Goal: Task Accomplishment & Management: Manage account settings

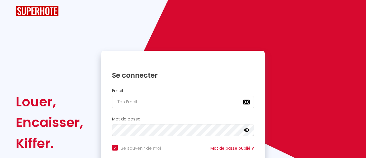
checkbox input "true"
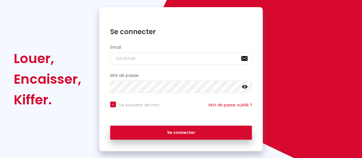
scroll to position [57, 0]
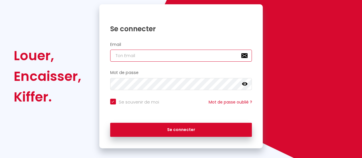
click at [209, 58] on input "email" at bounding box center [181, 56] width 142 height 12
type input "o"
checkbox input "true"
type input "on"
checkbox input "true"
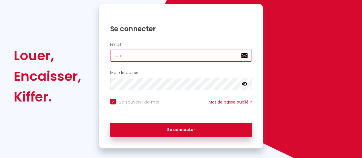
type input "one"
checkbox input "true"
type input "onec"
checkbox input "true"
type input "oneca"
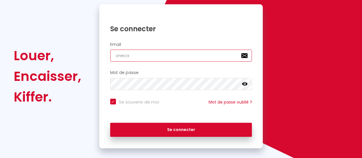
checkbox input "true"
type input "onecal"
checkbox input "true"
type input "onecall"
checkbox input "true"
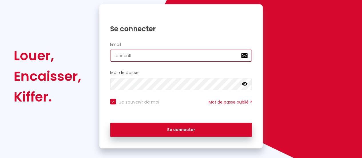
type input "onecallc"
checkbox input "true"
type input "onecallco"
checkbox input "true"
type input "onecallcon"
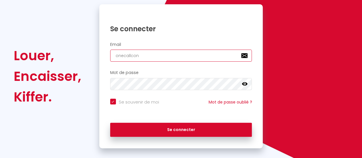
checkbox input "true"
type input "onecallconc"
checkbox input "true"
type input "onecallconce"
checkbox input "true"
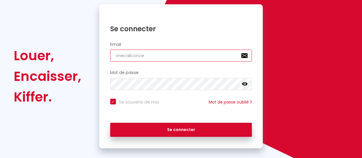
type input "onecallconcer"
checkbox input "true"
type input "onecallconcerg"
checkbox input "true"
type input "onecallconcergi"
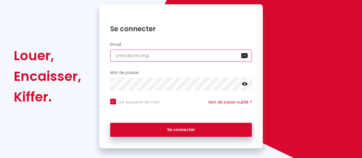
checkbox input "true"
type input "onecallconcergie"
checkbox input "true"
type input "onecallconcergier"
checkbox input "true"
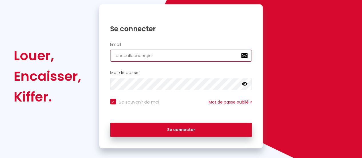
type input "onecallconcergie"
checkbox input "true"
type input "onecallconcergi"
checkbox input "true"
type input "onecallconcerg"
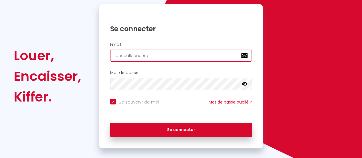
checkbox input "true"
type input "onecallconcerge"
checkbox input "true"
type input "onecallconcerger"
checkbox input "true"
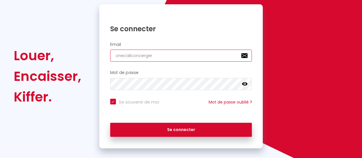
type input "onecallconcergeri"
checkbox input "true"
type input "onecallconcergerie"
checkbox input "true"
type input "onecallconcergerie5"
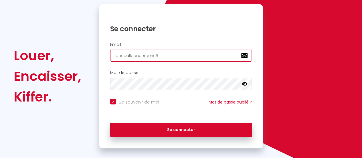
checkbox input "true"
type input "onecallconcergerie51"
checkbox input "true"
type input "onecallconcergerie51@"
checkbox input "true"
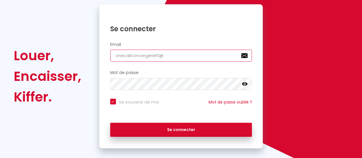
type input "onecallconcergerie51@o"
checkbox input "true"
type input "onecallconcergerie51@ou"
checkbox input "true"
type input "onecallconcergerie51@out"
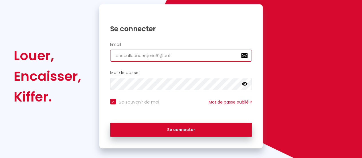
checkbox input "true"
type input "onecallconcergerie51@outl"
checkbox input "true"
type input "onecallconcergerie51@outlo"
checkbox input "true"
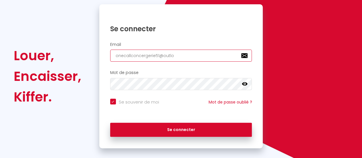
type input "onecallconcergerie51@outloo"
checkbox input "true"
type input "[EMAIL_ADDRESS]"
checkbox input "true"
type input "[EMAIL_ADDRESS]."
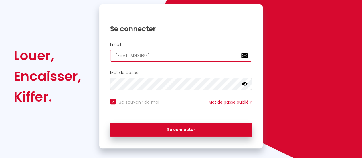
checkbox input "true"
type input "onecallconcergerie51@outlook.c"
checkbox input "true"
type input "[EMAIL_ADDRESS][DOMAIN_NAME]"
checkbox input "true"
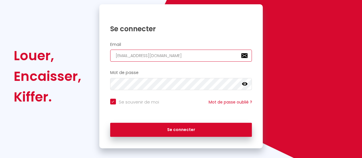
type input "[EMAIL_ADDRESS][DOMAIN_NAME]"
checkbox input "true"
type input "[EMAIL_ADDRESS][DOMAIN_NAME]"
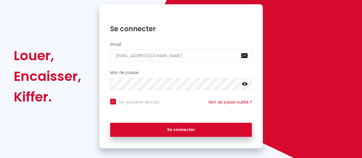
click at [245, 84] on icon at bounding box center [245, 83] width 6 height 3
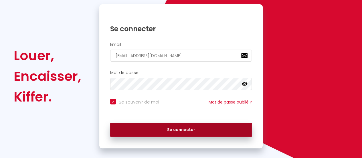
click at [164, 132] on button "Se connecter" at bounding box center [181, 130] width 142 height 14
click at [166, 132] on button "Se connecter" at bounding box center [181, 130] width 142 height 14
click at [194, 129] on button "Se connecter" at bounding box center [181, 130] width 142 height 14
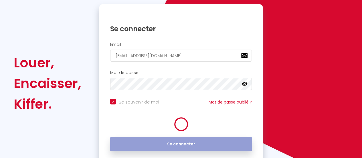
checkbox input "true"
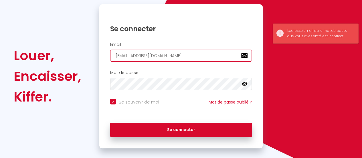
click at [140, 56] on input "[EMAIL_ADDRESS][DOMAIN_NAME]" at bounding box center [181, 56] width 142 height 12
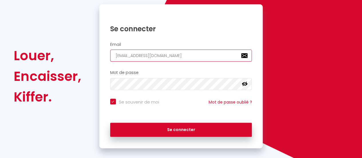
type input "[EMAIL_ADDRESS][DOMAIN_NAME]"
checkbox input "true"
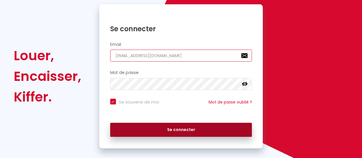
type input "[EMAIL_ADDRESS][DOMAIN_NAME]"
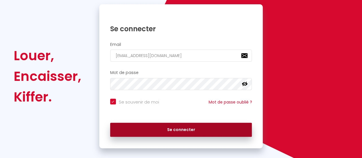
click at [151, 125] on button "Se connecter" at bounding box center [181, 130] width 142 height 14
checkbox input "true"
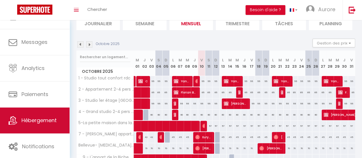
scroll to position [100, 0]
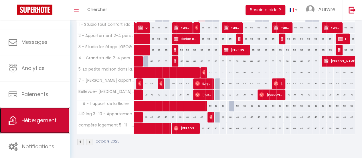
click at [44, 121] on span "Hébergement" at bounding box center [38, 120] width 35 height 7
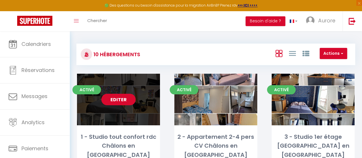
click at [116, 102] on link "Editer" at bounding box center [118, 99] width 34 height 11
select select "3"
select select "2"
select select "1"
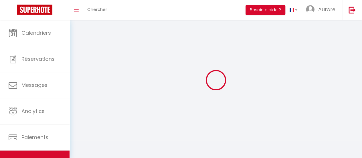
select select
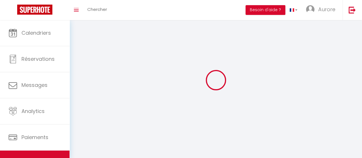
select select "1"
select select
checkbox input "false"
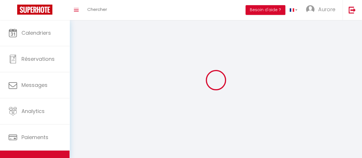
checkbox input "false"
select select "28"
select select
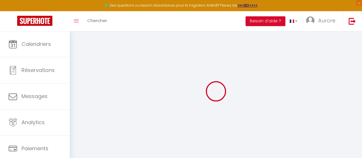
select select
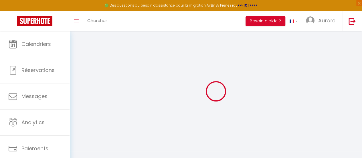
select select
checkbox input "false"
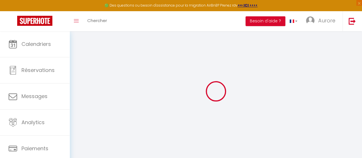
select select
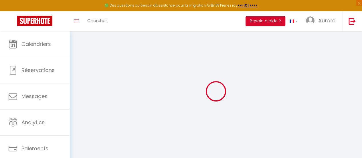
select select
checkbox input "false"
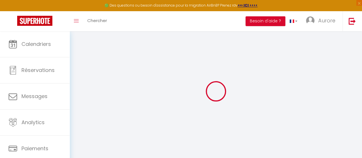
checkbox input "false"
select select
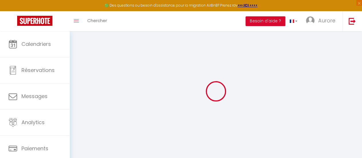
select select
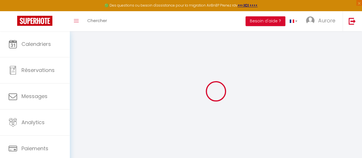
checkbox input "false"
select select
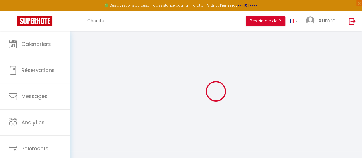
select select
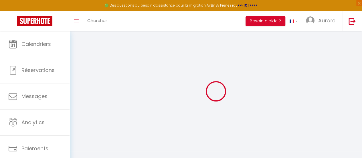
select select
checkbox input "false"
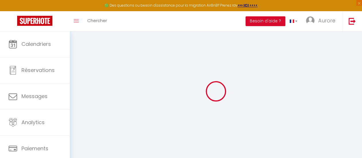
checkbox input "false"
select select
type input "1 - Studio tout confort rdc Châlons en [GEOGRAPHIC_DATA]"
type input "Aurore"
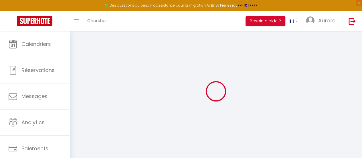
select select "2"
select select "0"
type input "50"
type input "15"
select select
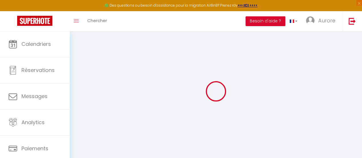
select select
type input "[STREET_ADDRESS][PERSON_NAME]"
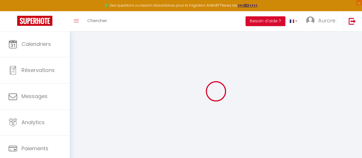
type input "51000"
type input "[GEOGRAPHIC_DATA]"
type input "[EMAIL_ADDRESS][DOMAIN_NAME]"
select select
checkbox input "false"
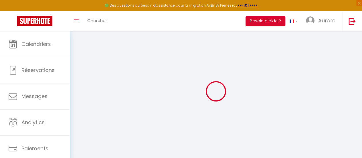
checkbox input "false"
type input "0"
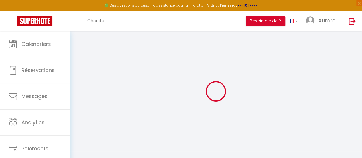
type input "0"
select select "+ 20 %"
select select "+ 22 %"
select select
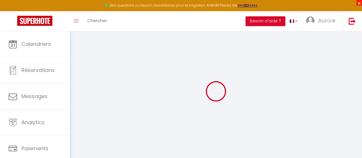
select select
checkbox input "false"
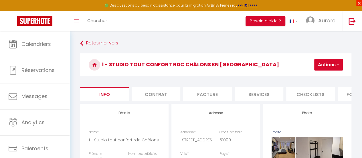
click at [359, 1] on span "×" at bounding box center [359, 3] width 6 height 6
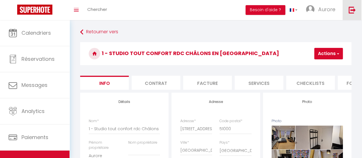
select select
checkbox input "false"
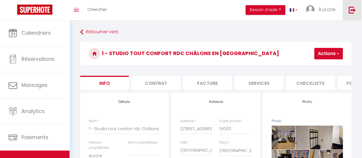
checkbox input "false"
select select "well_reviewed_guests"
select select "EUR"
select select
select select "8473-857674739579255756"
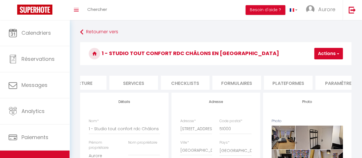
scroll to position [0, 126]
click at [291, 83] on li "Plateformes" at bounding box center [287, 83] width 49 height 14
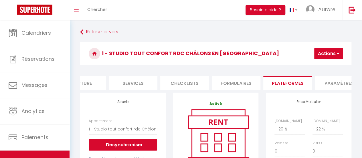
select select
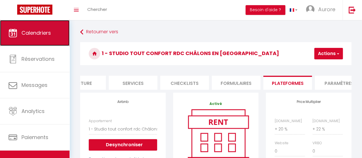
click at [20, 35] on link "Calendriers" at bounding box center [35, 33] width 70 height 26
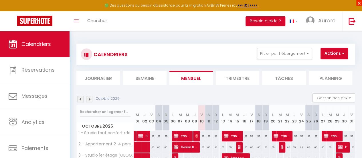
click at [358, 2] on span "×" at bounding box center [359, 3] width 6 height 6
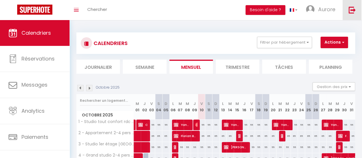
click at [352, 10] on img at bounding box center [352, 9] width 7 height 7
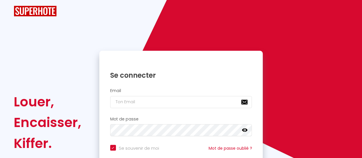
checkbox input "true"
